Goal: Find specific page/section: Find specific page/section

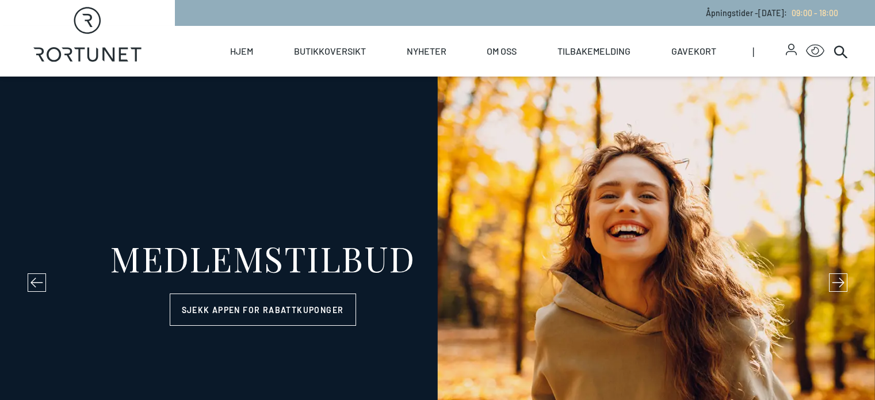
select select "NO"
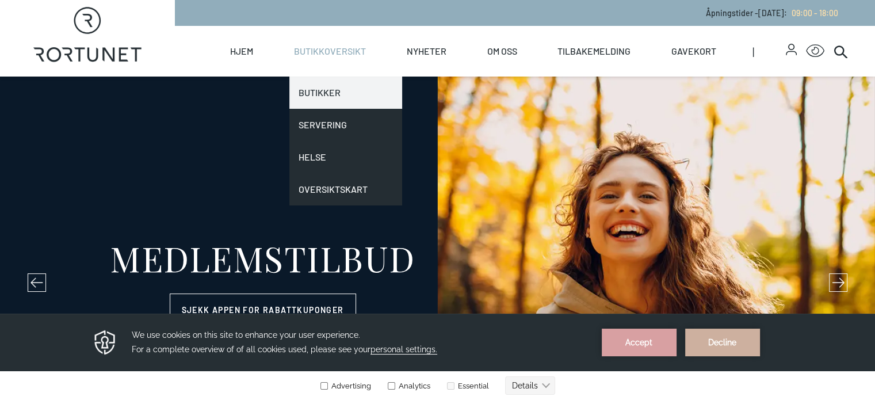
click at [371, 93] on link "Butikker" at bounding box center [345, 93] width 113 height 32
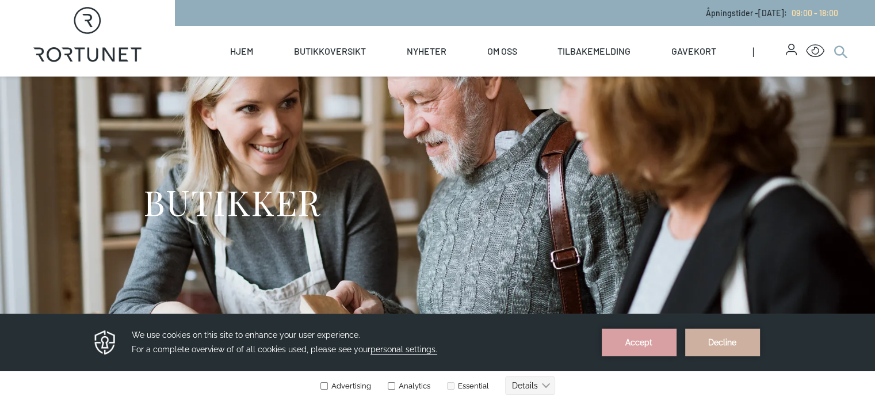
click at [841, 51] on icon at bounding box center [840, 51] width 14 height 14
click at [838, 50] on icon at bounding box center [840, 51] width 14 height 14
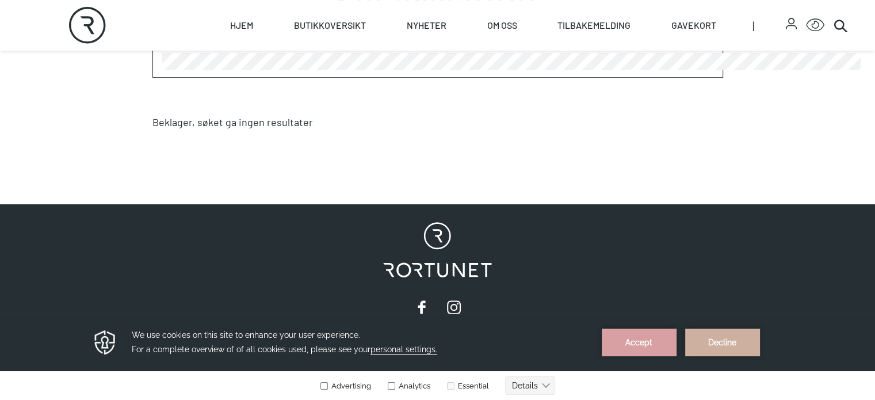
scroll to position [380, 0]
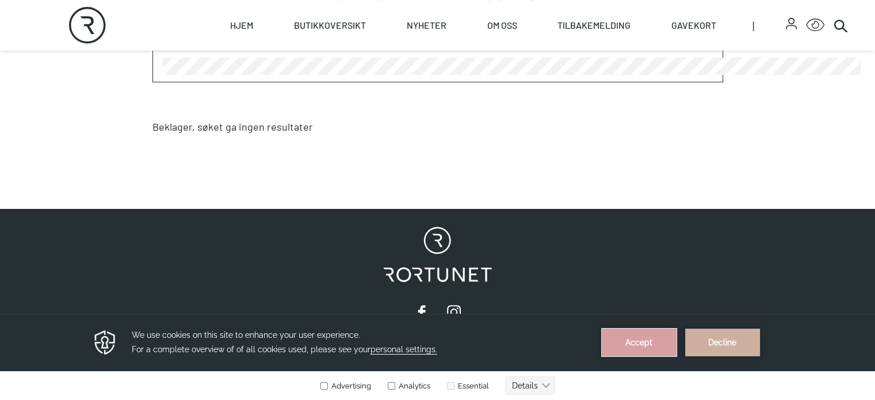
click at [637, 344] on button "Accept" at bounding box center [639, 342] width 75 height 28
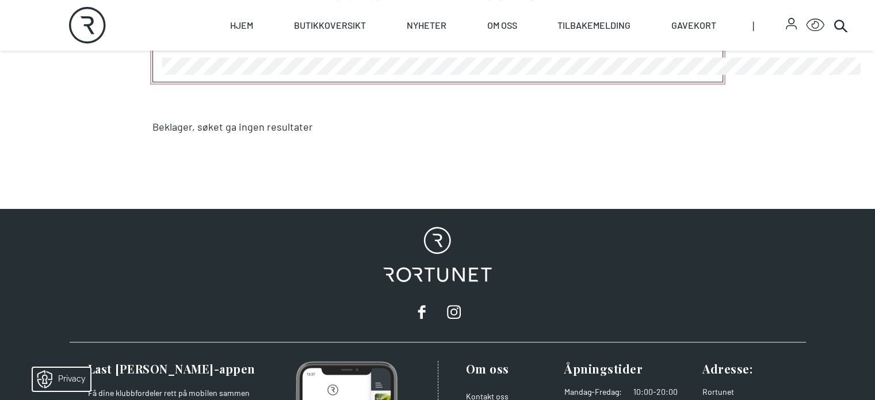
click at [64, 125] on section "Søkeresultat Søk Beklager, søket ga ingen resultater" at bounding box center [437, 76] width 875 height 241
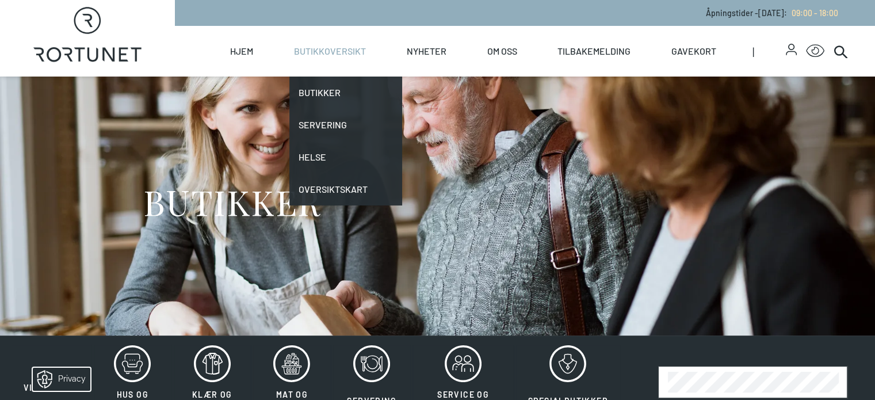
click at [366, 58] on link "Butikkoversikt" at bounding box center [330, 51] width 72 height 51
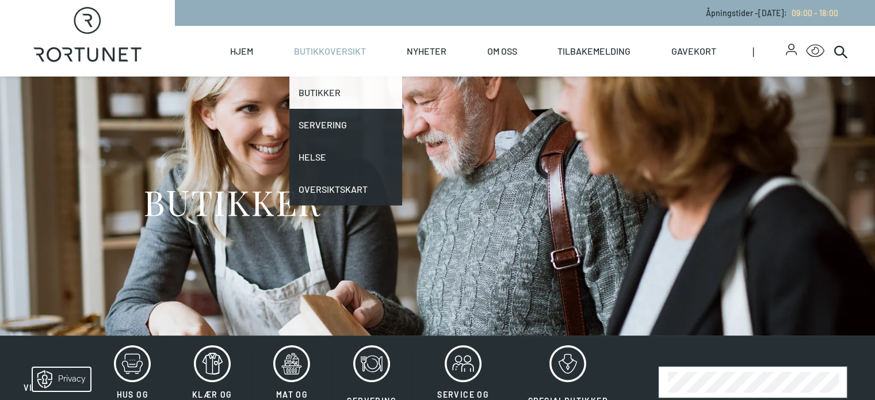
click at [375, 92] on link "Butikker" at bounding box center [345, 93] width 113 height 32
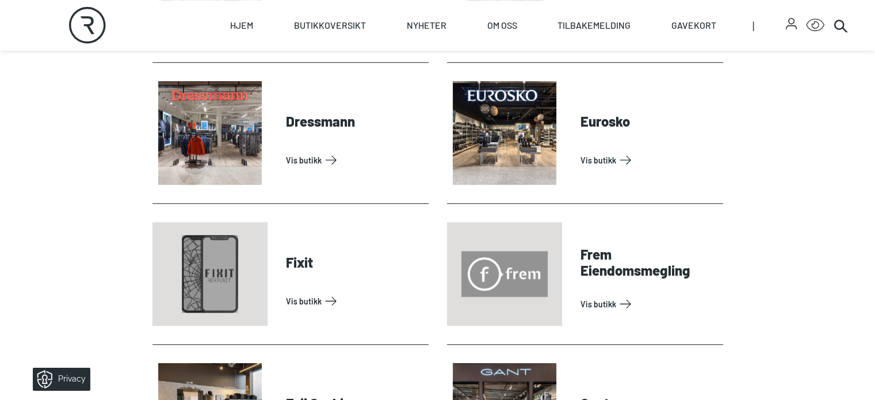
scroll to position [777, 0]
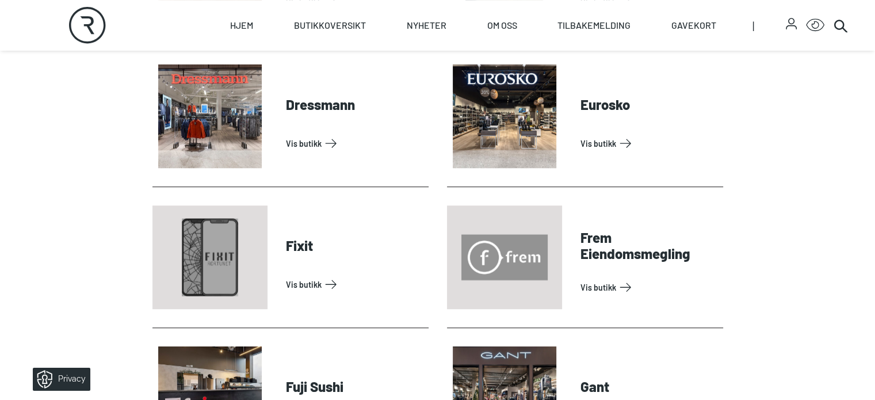
drag, startPoint x: 873, startPoint y: 85, endPoint x: 874, endPoint y: 100, distance: 15.5
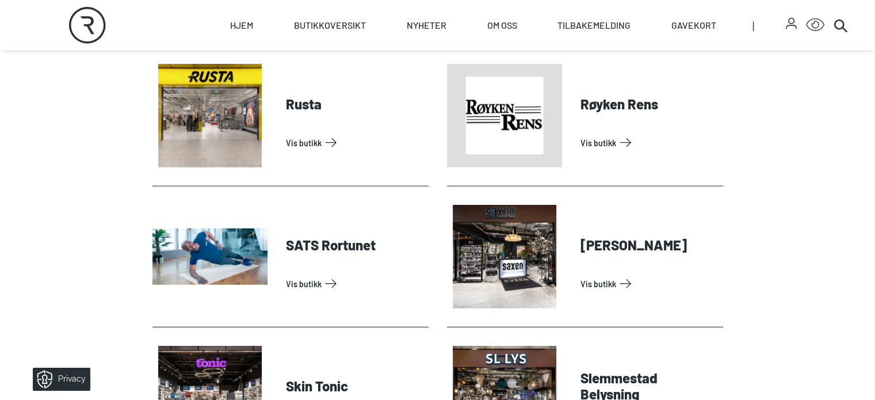
scroll to position [2897, 0]
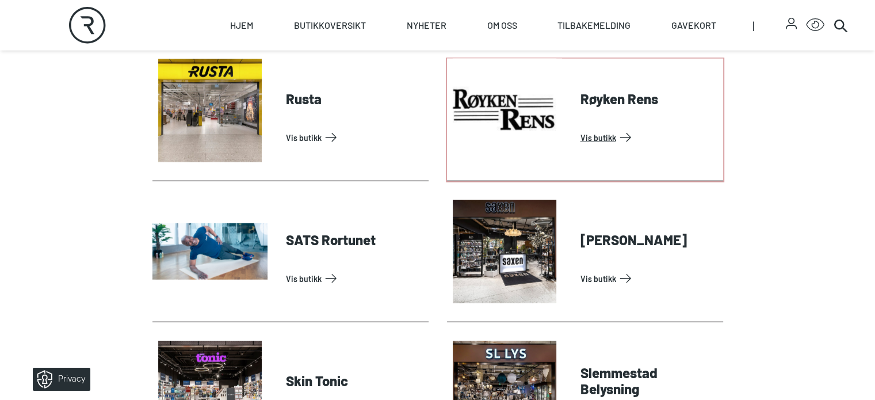
click at [628, 147] on link "Vis butikk" at bounding box center [649, 137] width 138 height 18
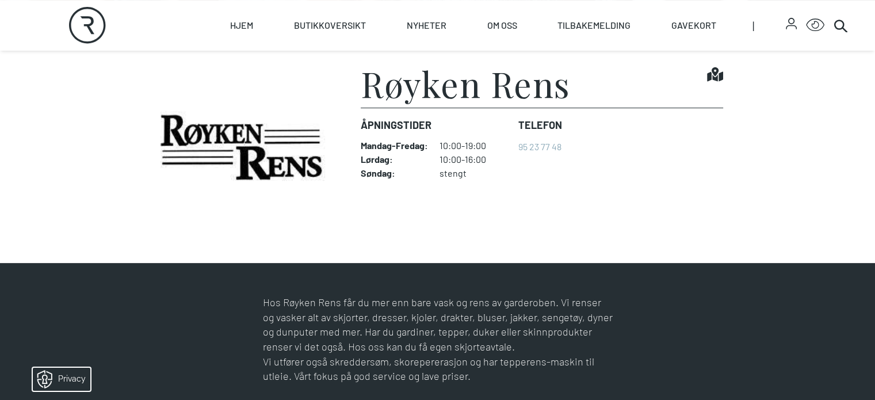
scroll to position [315, 0]
